Goal: Book appointment/travel/reservation

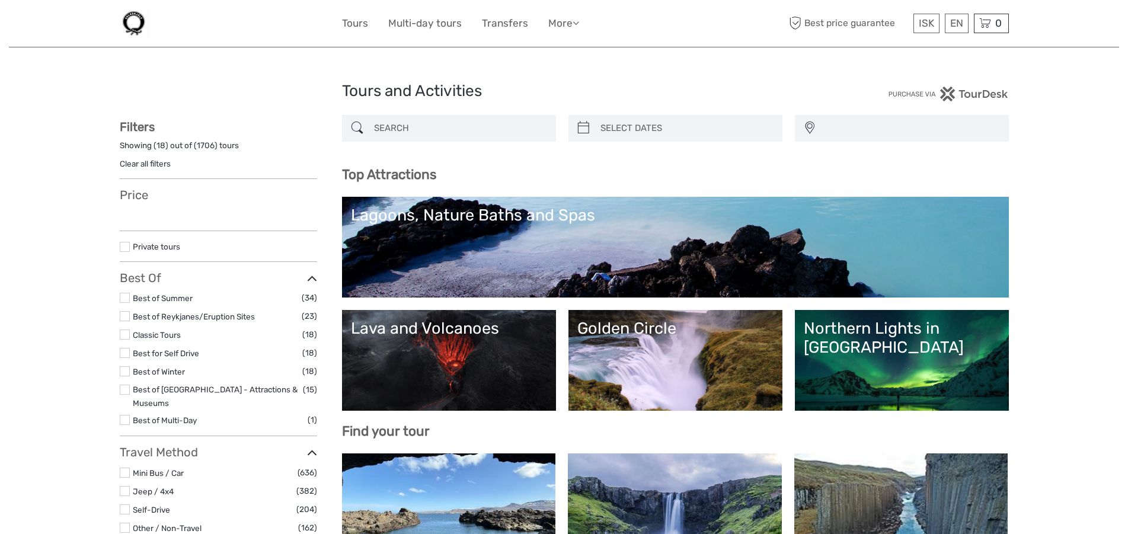
select select
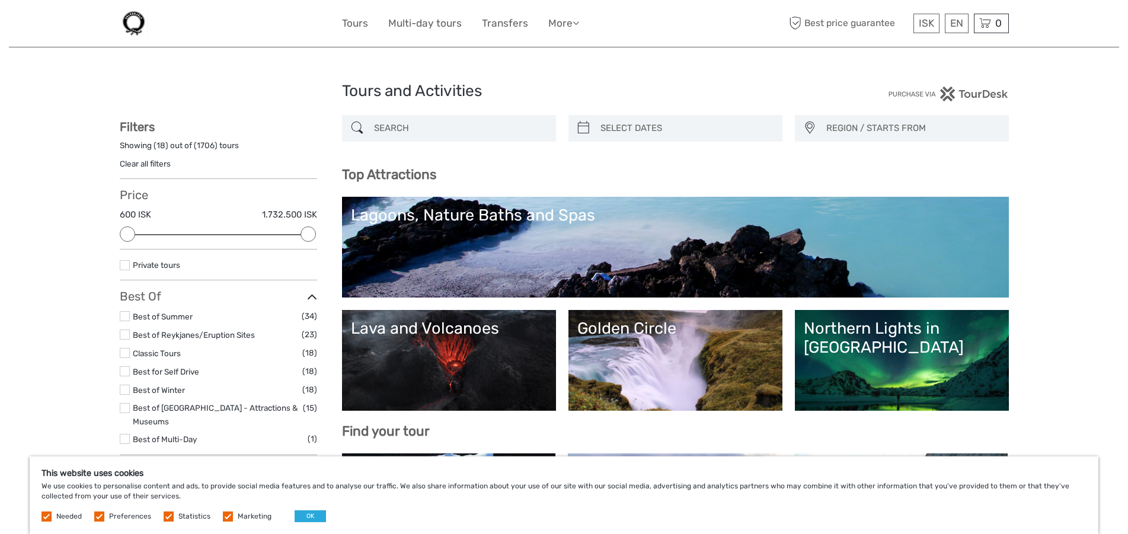
click at [973, 198] on div "Lagoons, Nature Baths and Spas" at bounding box center [675, 247] width 667 height 101
click at [952, 22] on div "EN English Español Deutsch" at bounding box center [957, 24] width 24 height 20
click at [936, 44] on link "English" at bounding box center [942, 47] width 50 height 21
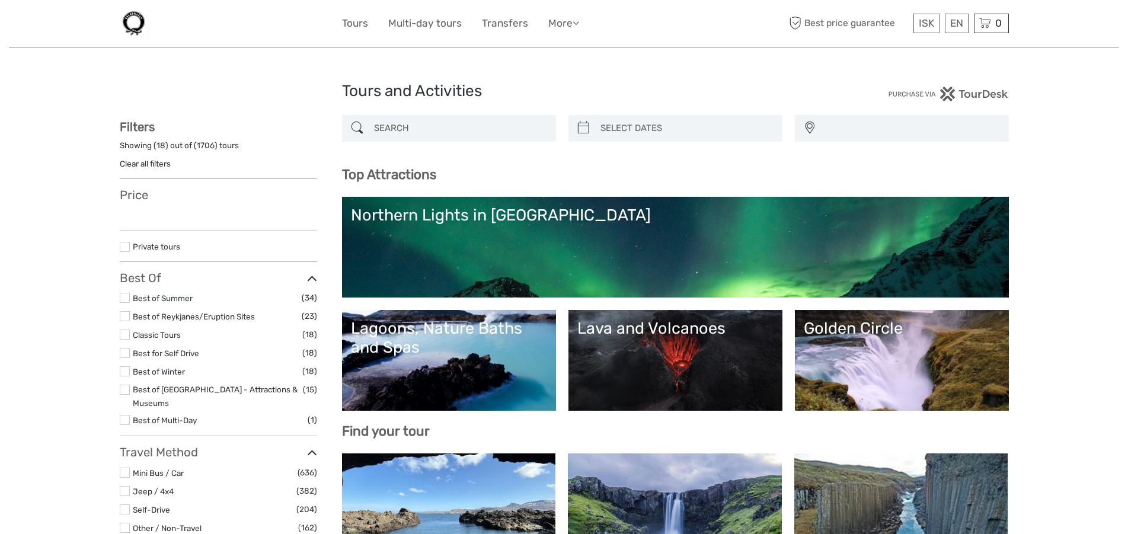
select select
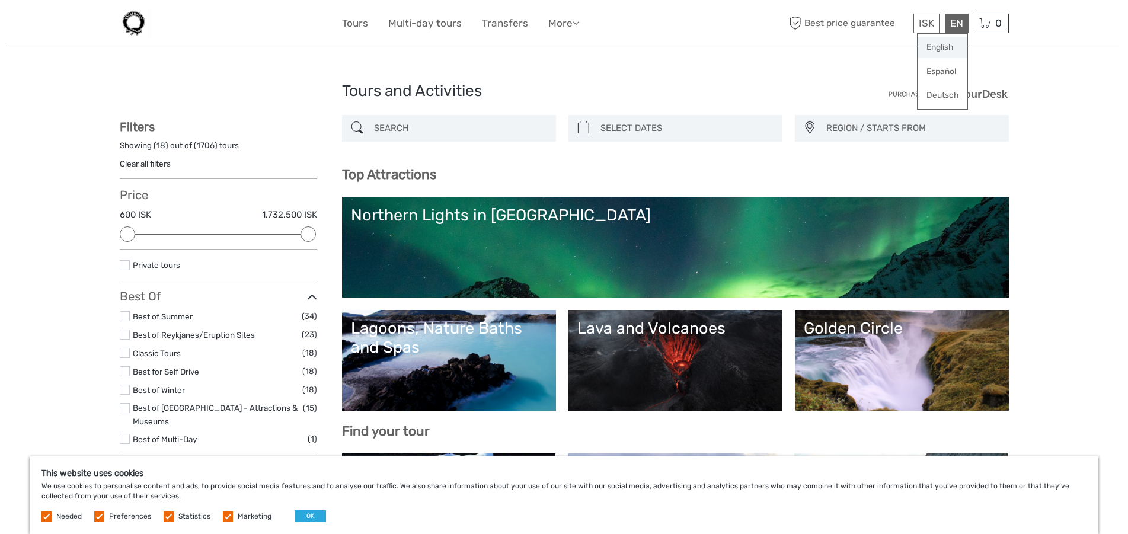
click at [944, 49] on link "English" at bounding box center [942, 47] width 50 height 21
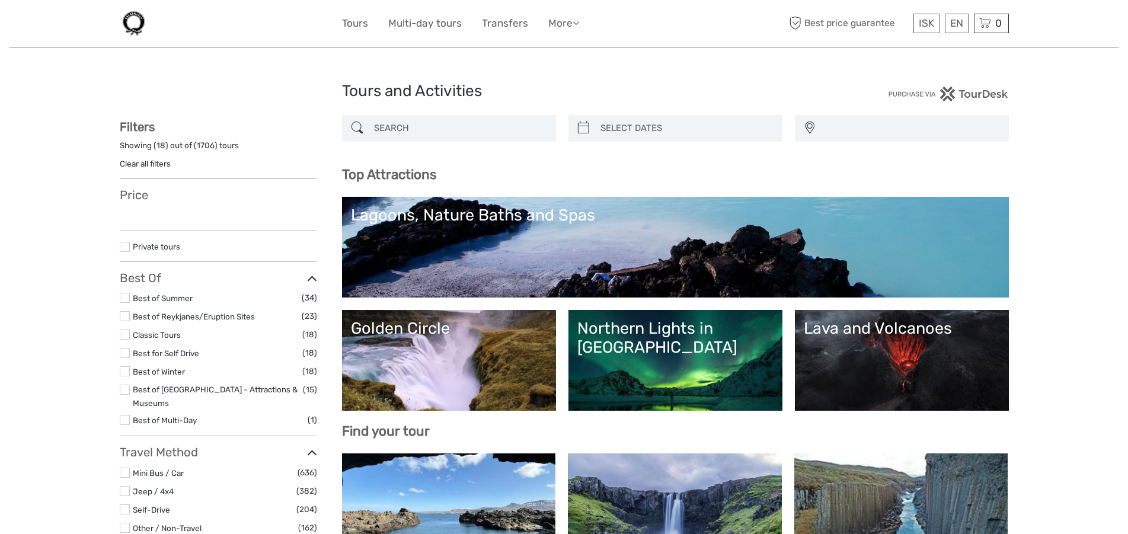
select select
